Goal: Find specific page/section: Find specific page/section

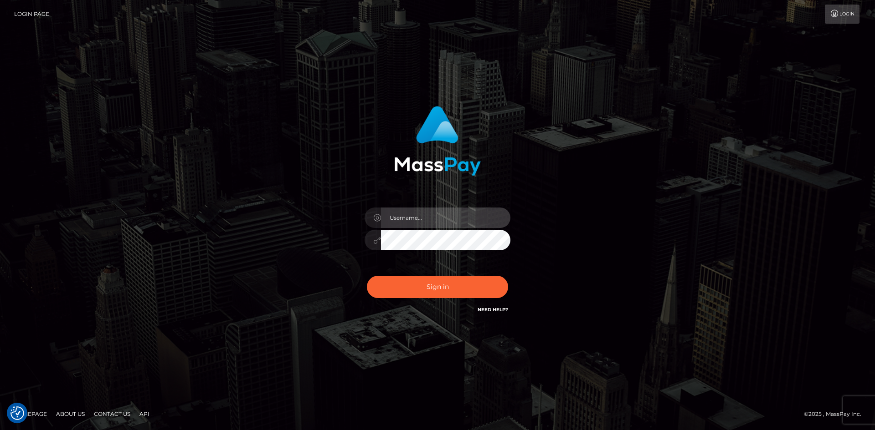
click at [437, 215] on input "text" at bounding box center [445, 218] width 129 height 20
paste input "pranav"
type input "pranav"
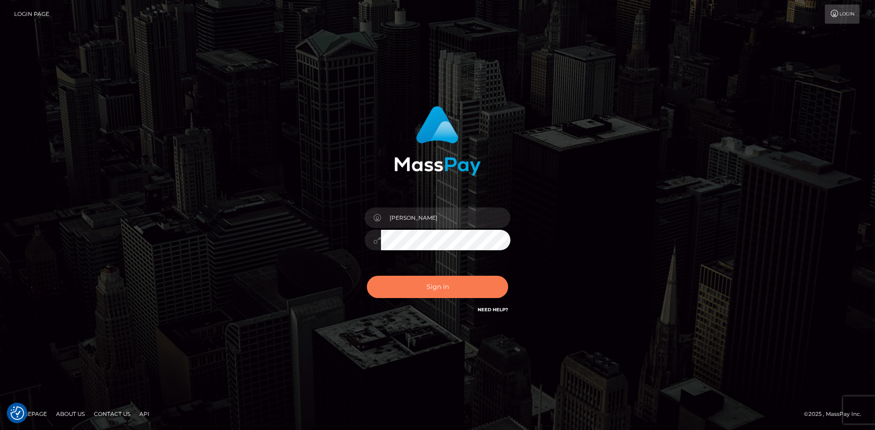
click at [418, 289] on button "Sign in" at bounding box center [437, 287] width 141 height 22
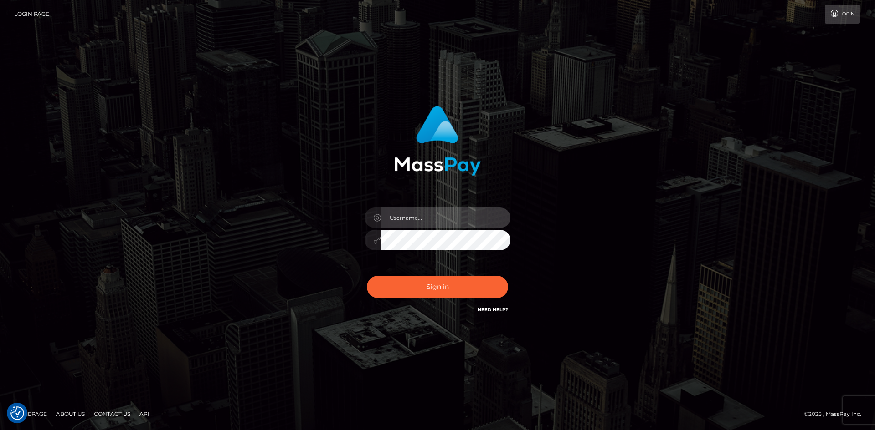
click at [408, 222] on input "text" at bounding box center [445, 218] width 129 height 20
type input "pranav"
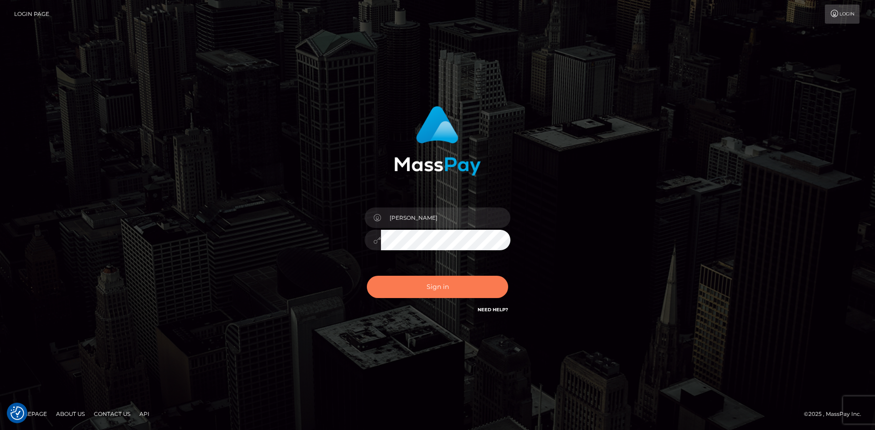
click at [421, 287] on button "Sign in" at bounding box center [437, 287] width 141 height 22
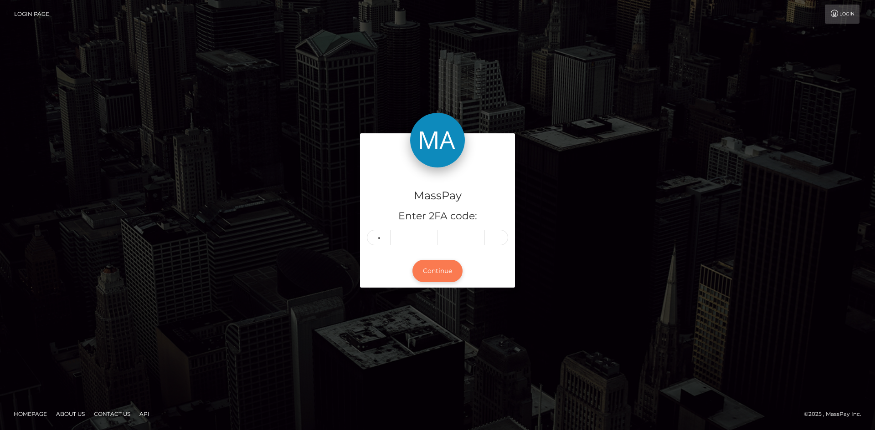
type input "6"
type input "2"
type input "7"
type input "2"
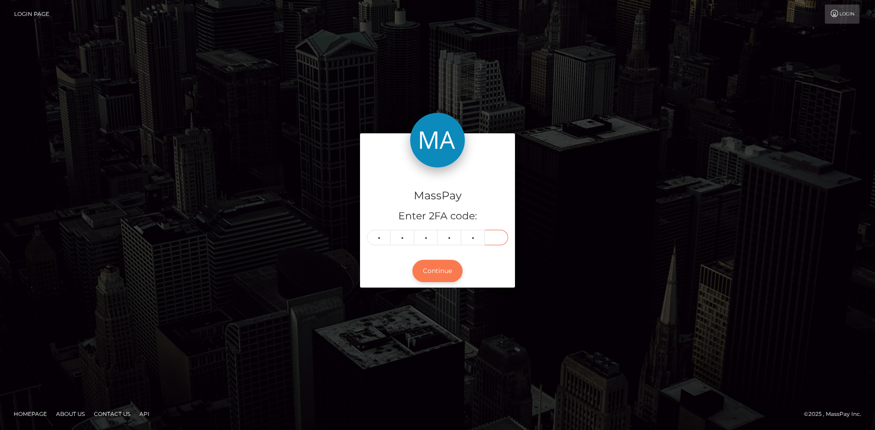
type input "2"
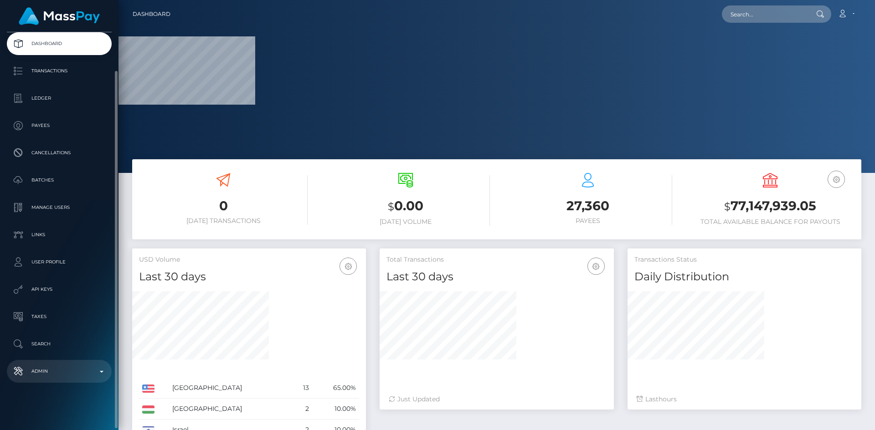
click at [63, 368] on p "Admin" at bounding box center [58, 372] width 97 height 14
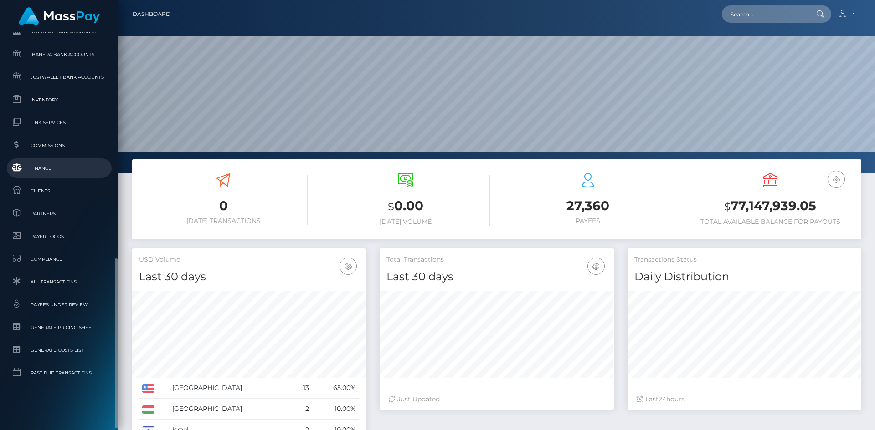
scroll to position [162, 234]
click at [55, 103] on span "Inventory" at bounding box center [58, 100] width 97 height 10
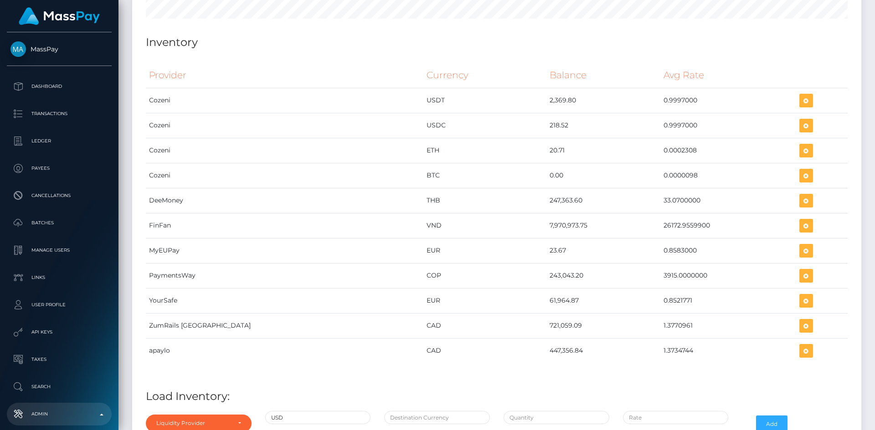
scroll to position [3740, 0]
